Goal: Information Seeking & Learning: Learn about a topic

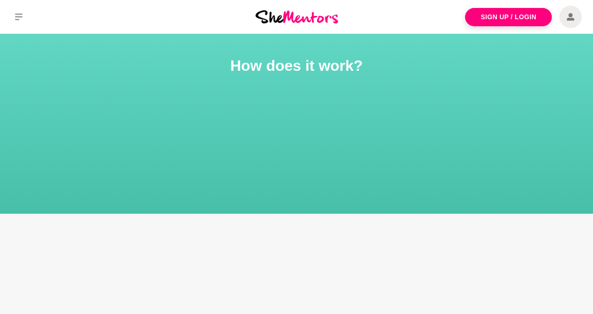
click at [276, 18] on img at bounding box center [297, 16] width 83 height 13
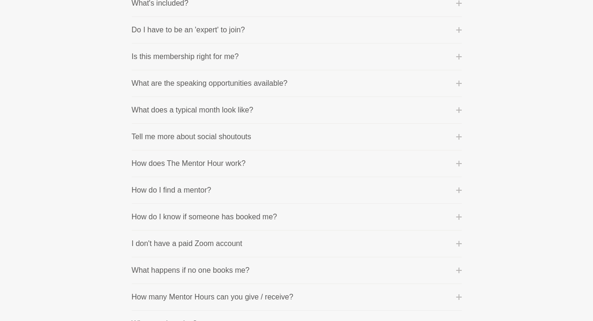
scroll to position [328, 0]
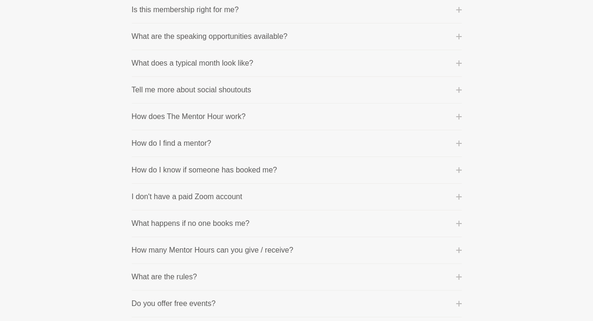
click at [455, 197] on button "I don't have a paid Zoom account" at bounding box center [297, 196] width 330 height 11
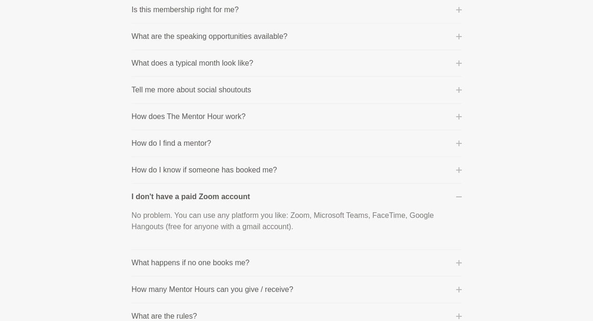
click at [458, 197] on icon at bounding box center [459, 197] width 6 height 6
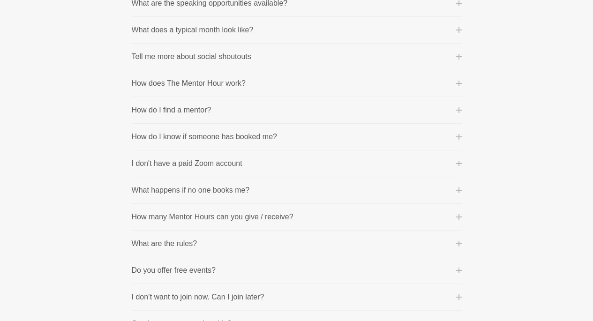
scroll to position [375, 0]
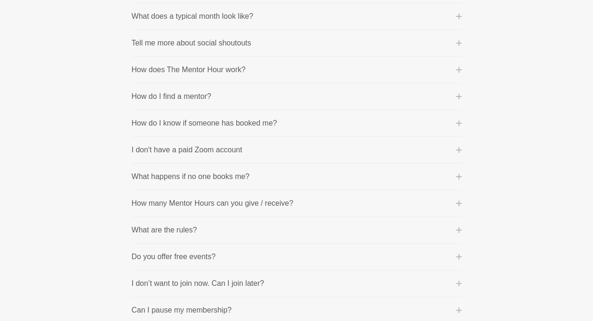
click at [458, 178] on icon at bounding box center [459, 177] width 6 height 6
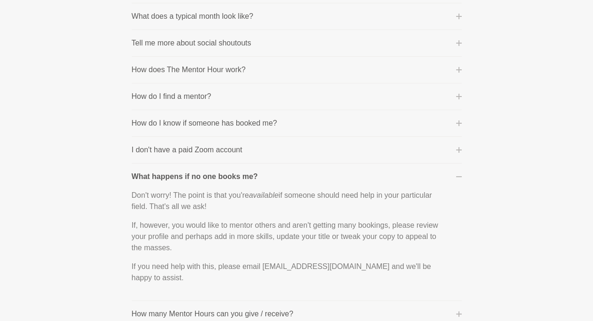
click at [459, 174] on icon at bounding box center [459, 177] width 6 height 6
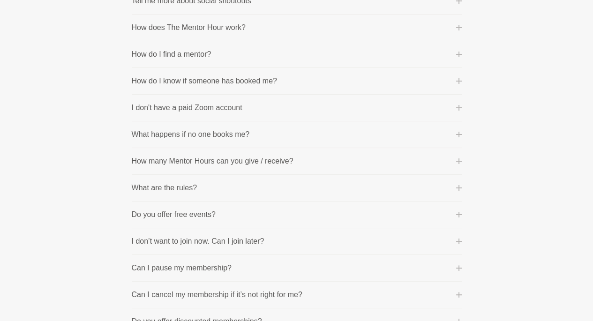
scroll to position [422, 0]
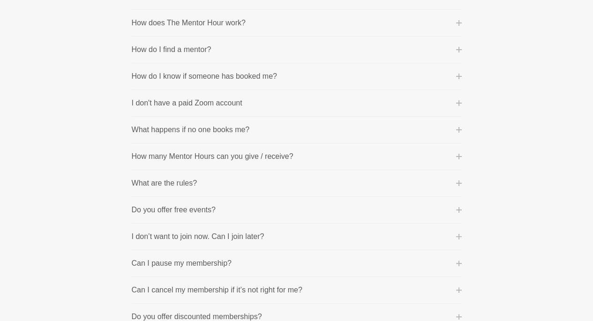
click at [459, 182] on icon at bounding box center [459, 184] width 6 height 6
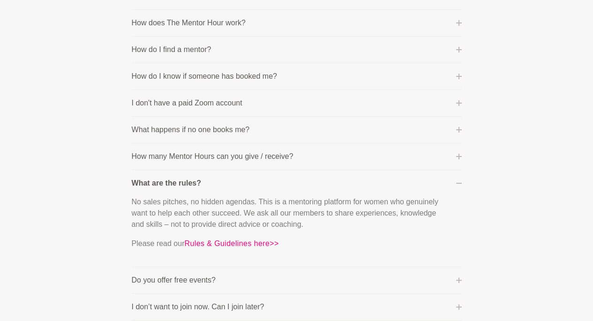
click at [459, 183] on icon at bounding box center [459, 183] width 6 height 1
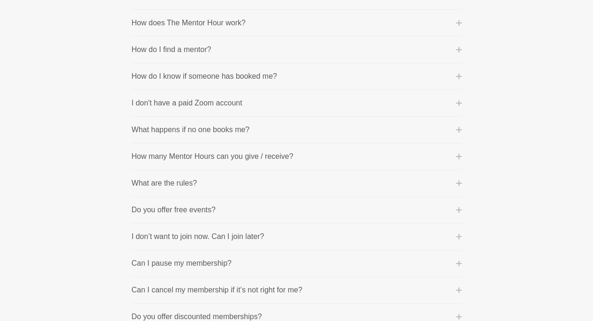
click at [458, 154] on icon at bounding box center [459, 157] width 6 height 6
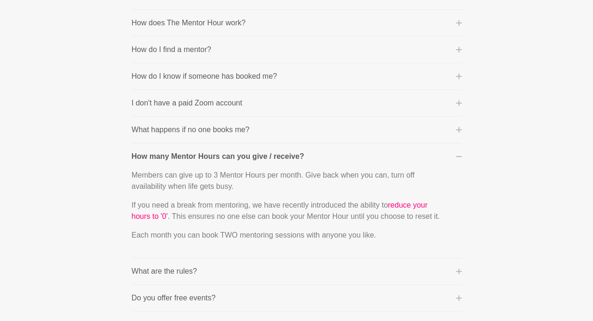
click at [457, 154] on icon at bounding box center [459, 157] width 6 height 6
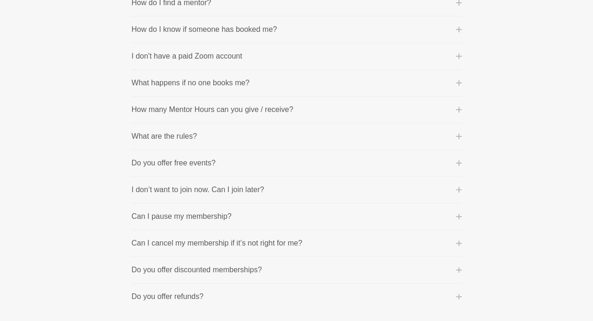
scroll to position [516, 0]
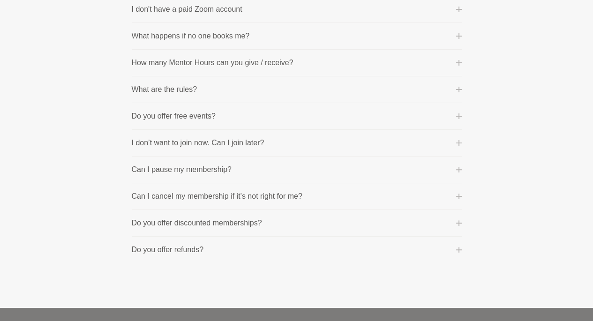
click at [460, 194] on icon at bounding box center [459, 197] width 6 height 6
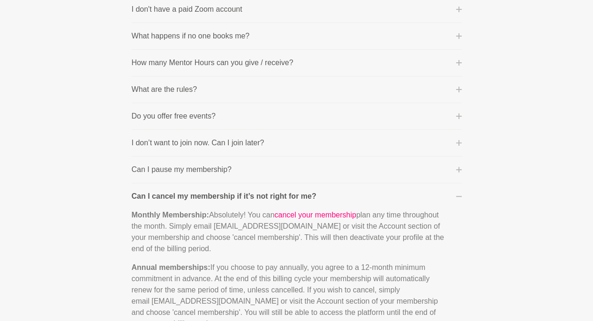
click at [458, 194] on icon at bounding box center [459, 197] width 6 height 6
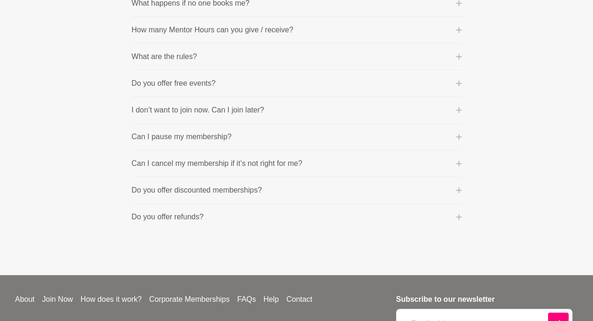
scroll to position [563, 0]
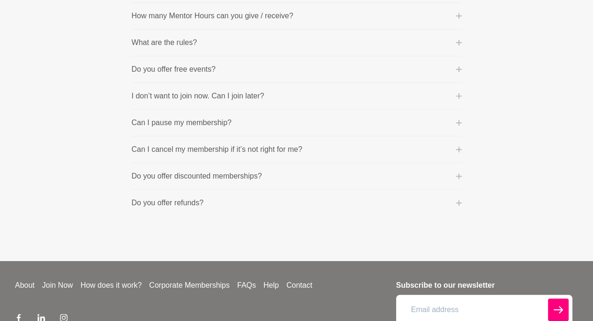
click at [457, 175] on icon at bounding box center [459, 177] width 6 height 6
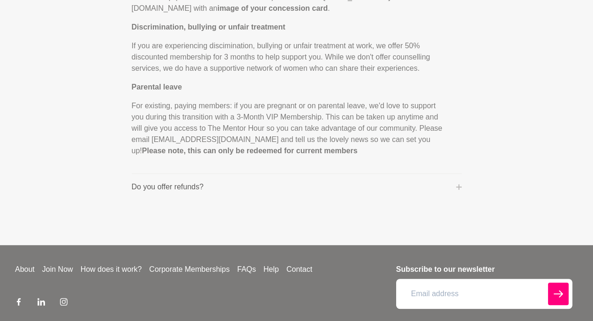
scroll to position [985, 0]
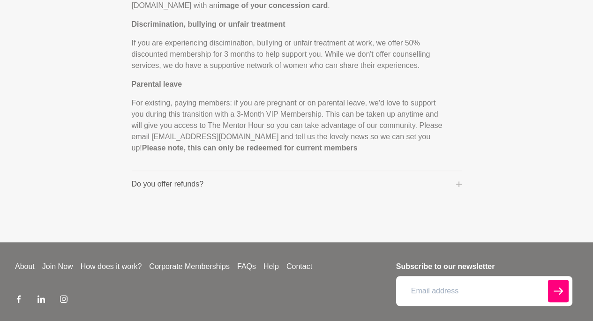
click at [458, 179] on button "Do you offer refunds?" at bounding box center [297, 184] width 330 height 11
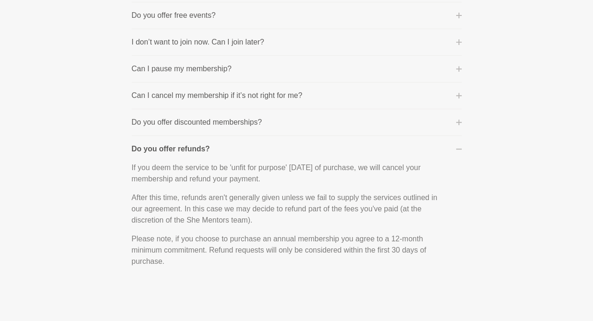
scroll to position [602, 0]
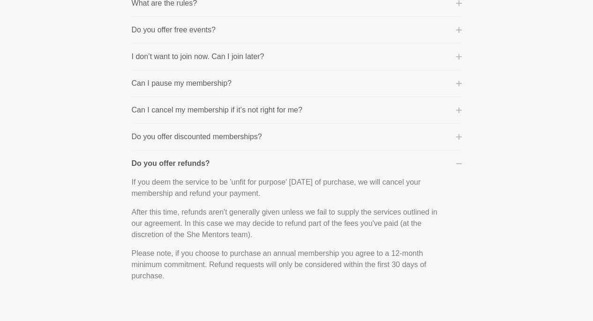
click at [460, 161] on icon at bounding box center [459, 164] width 6 height 6
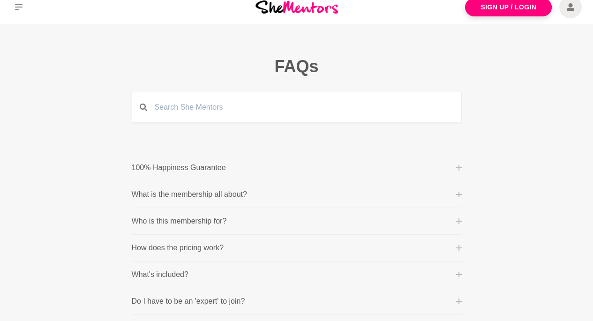
scroll to position [0, 0]
